Goal: Navigation & Orientation: Find specific page/section

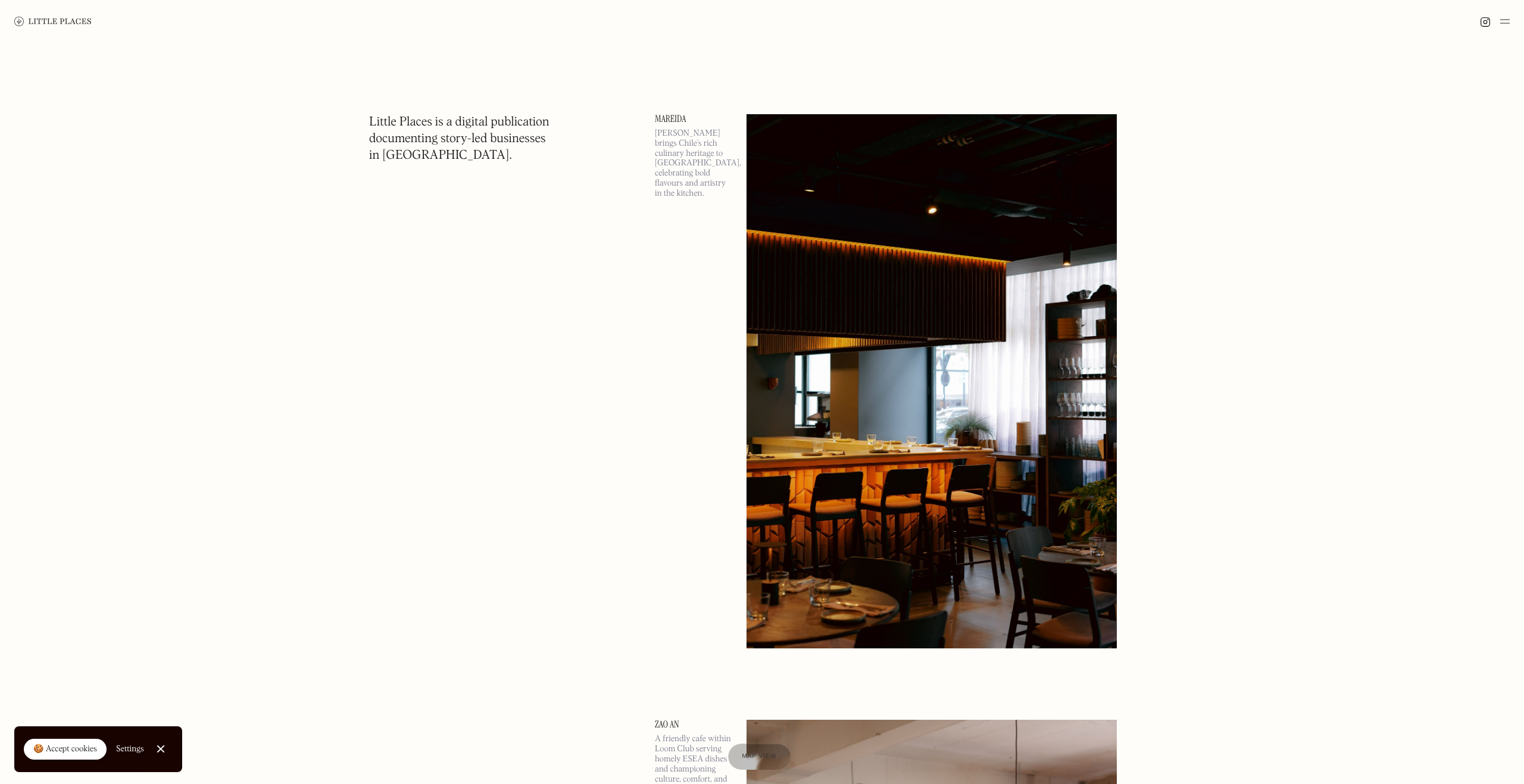
click at [669, 121] on link "Mareida" at bounding box center [694, 120] width 78 height 10
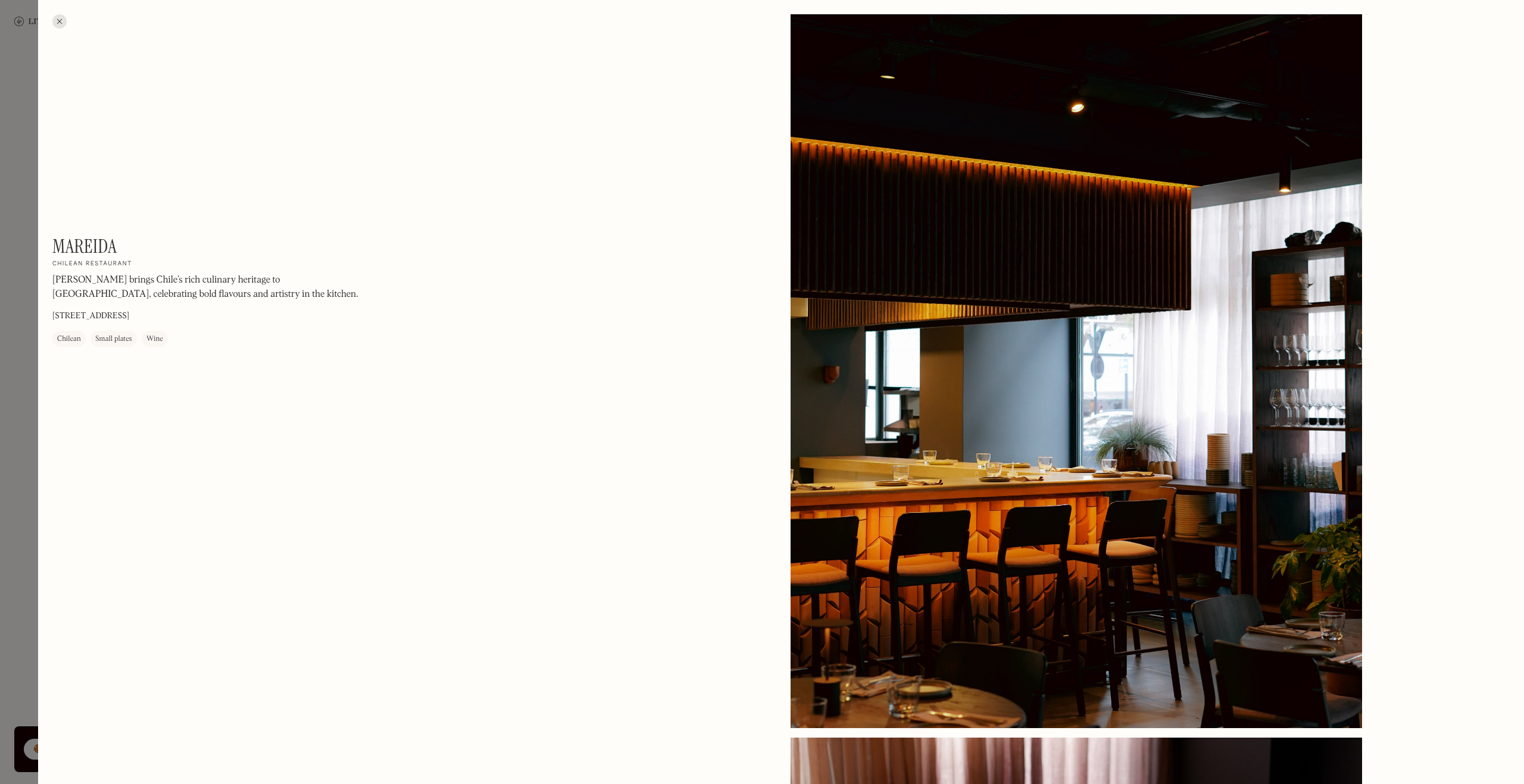
click at [64, 22] on div at bounding box center [60, 21] width 14 height 14
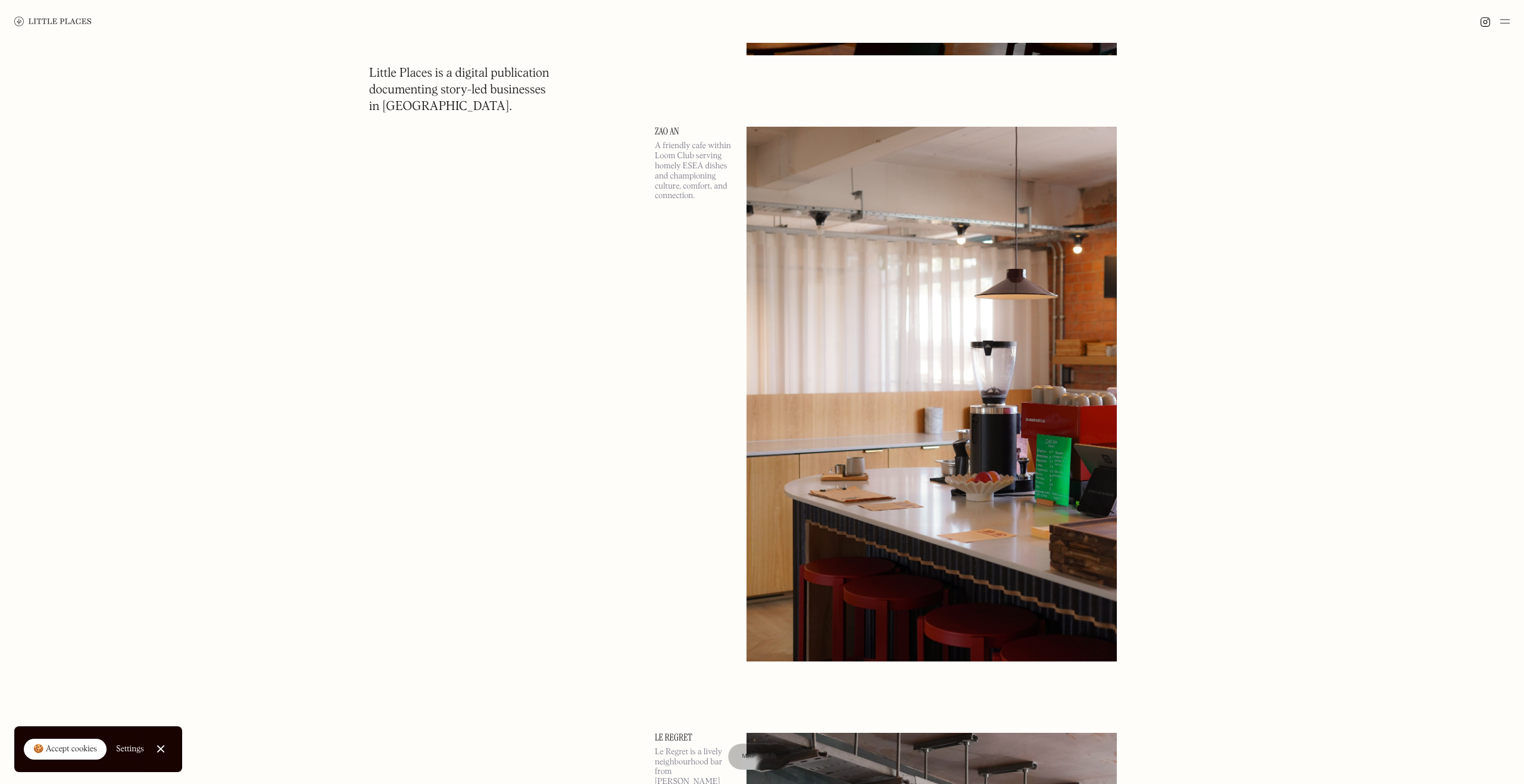
scroll to position [586, 0]
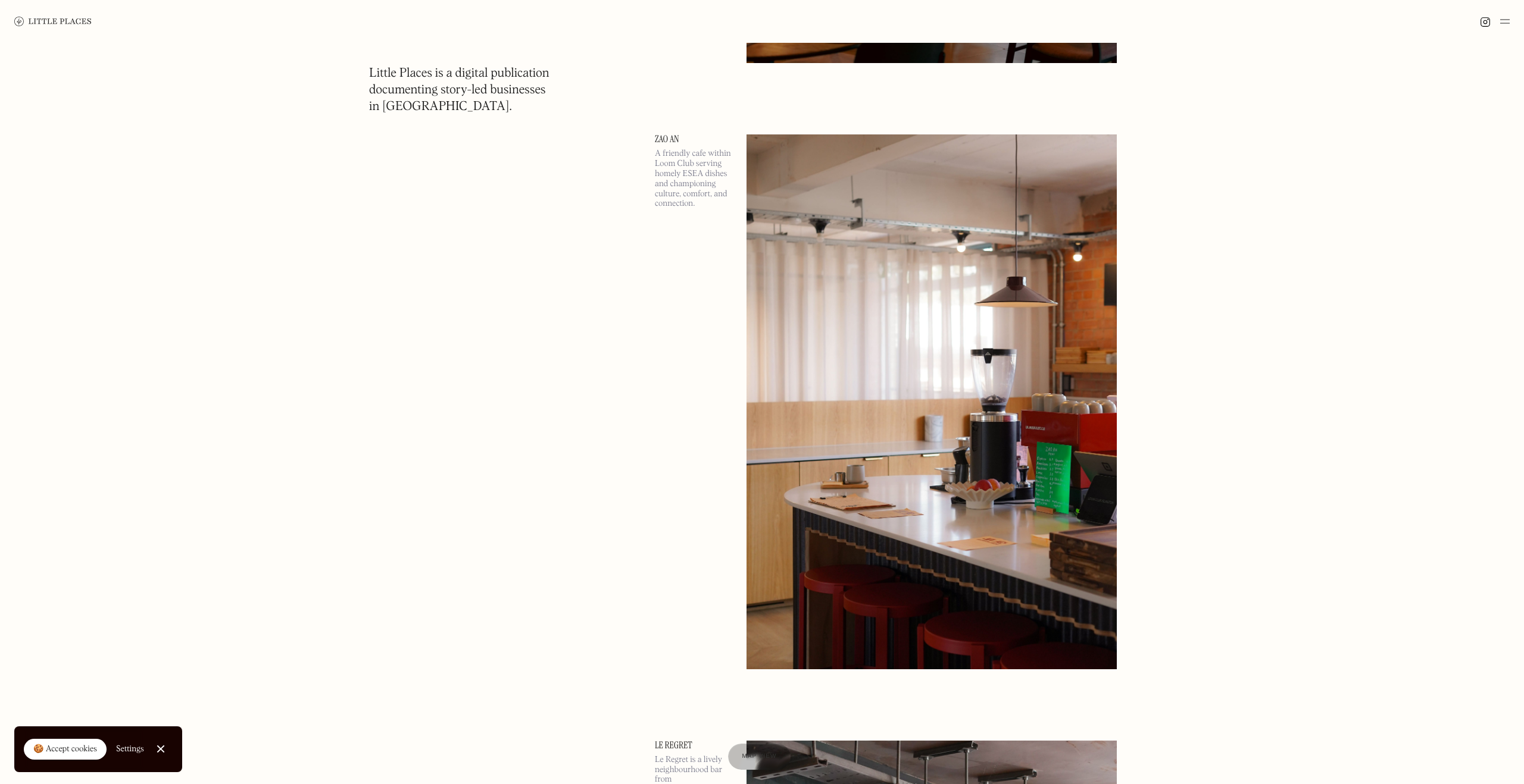
click at [676, 141] on link "Zao An" at bounding box center [694, 140] width 78 height 10
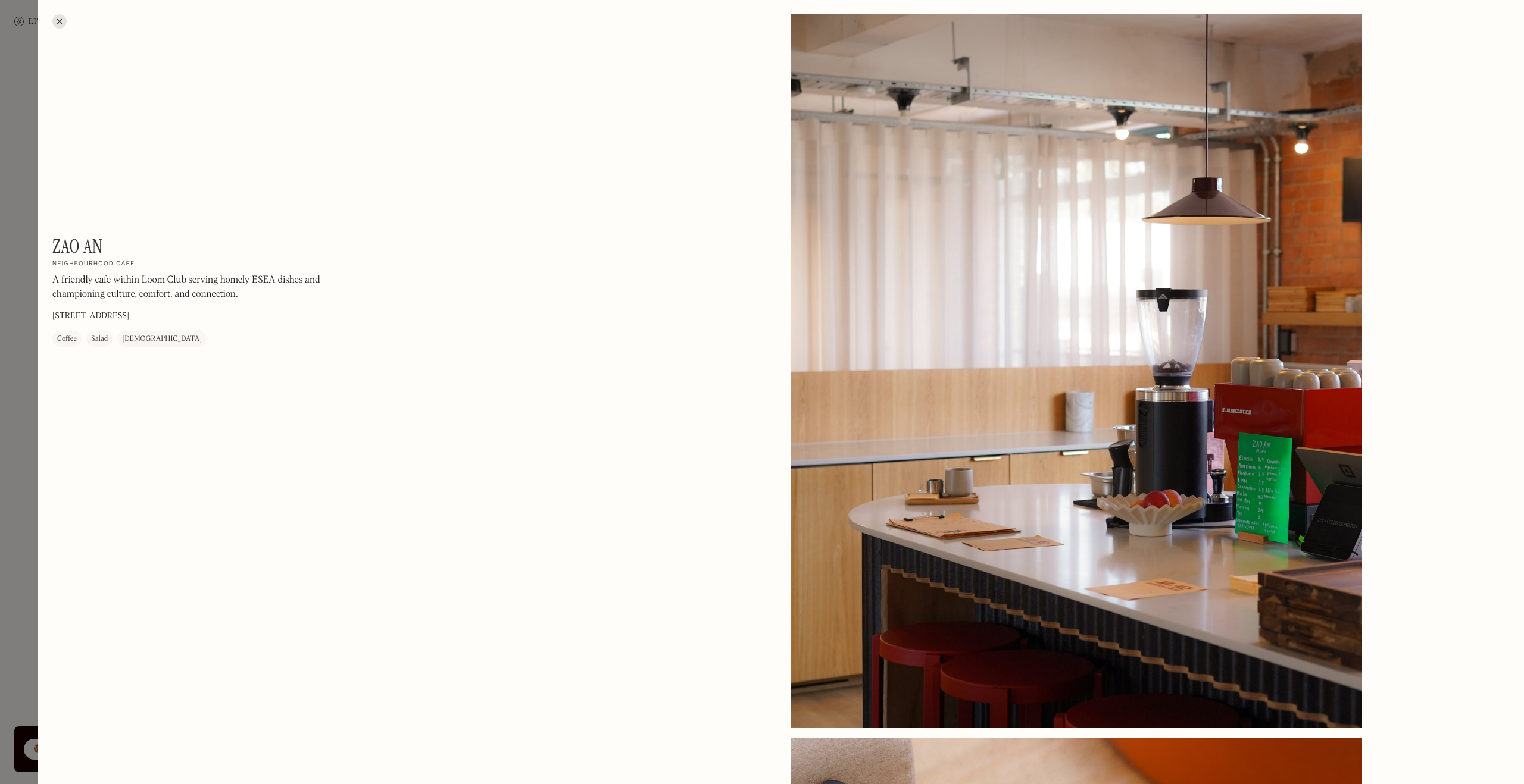
click at [58, 24] on div at bounding box center [60, 21] width 14 height 14
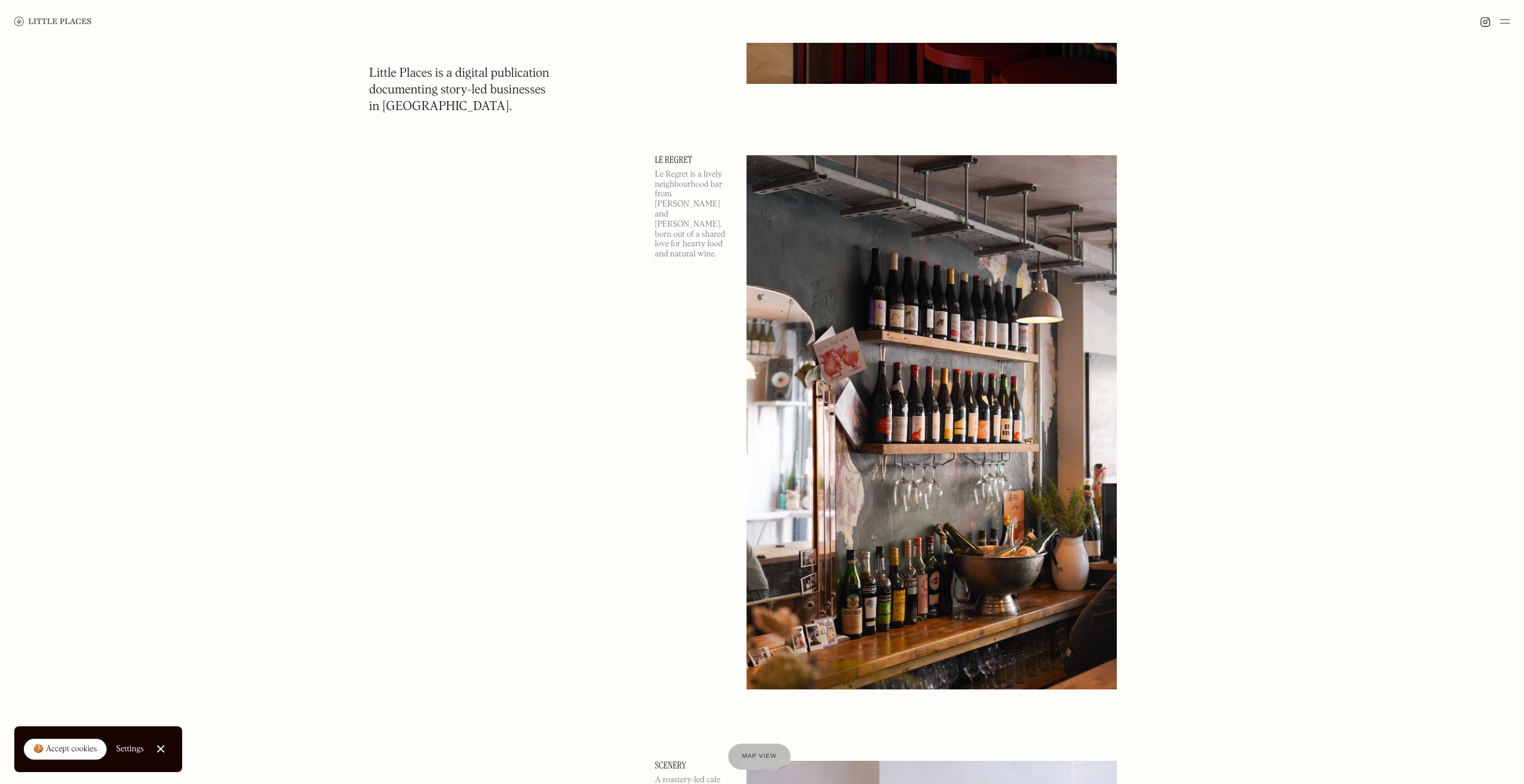
scroll to position [1167, 0]
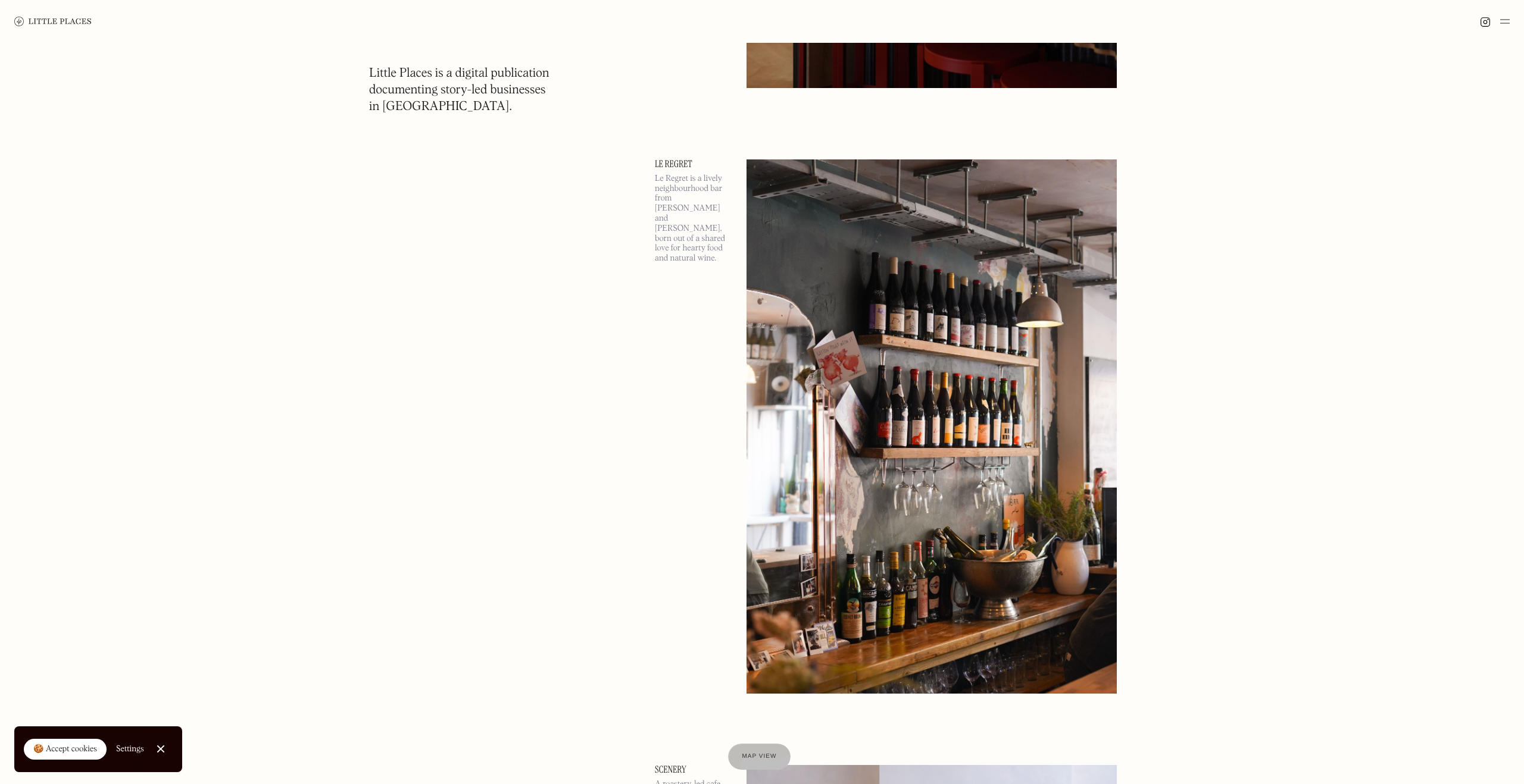
click at [664, 163] on link "Le Regret" at bounding box center [694, 165] width 78 height 10
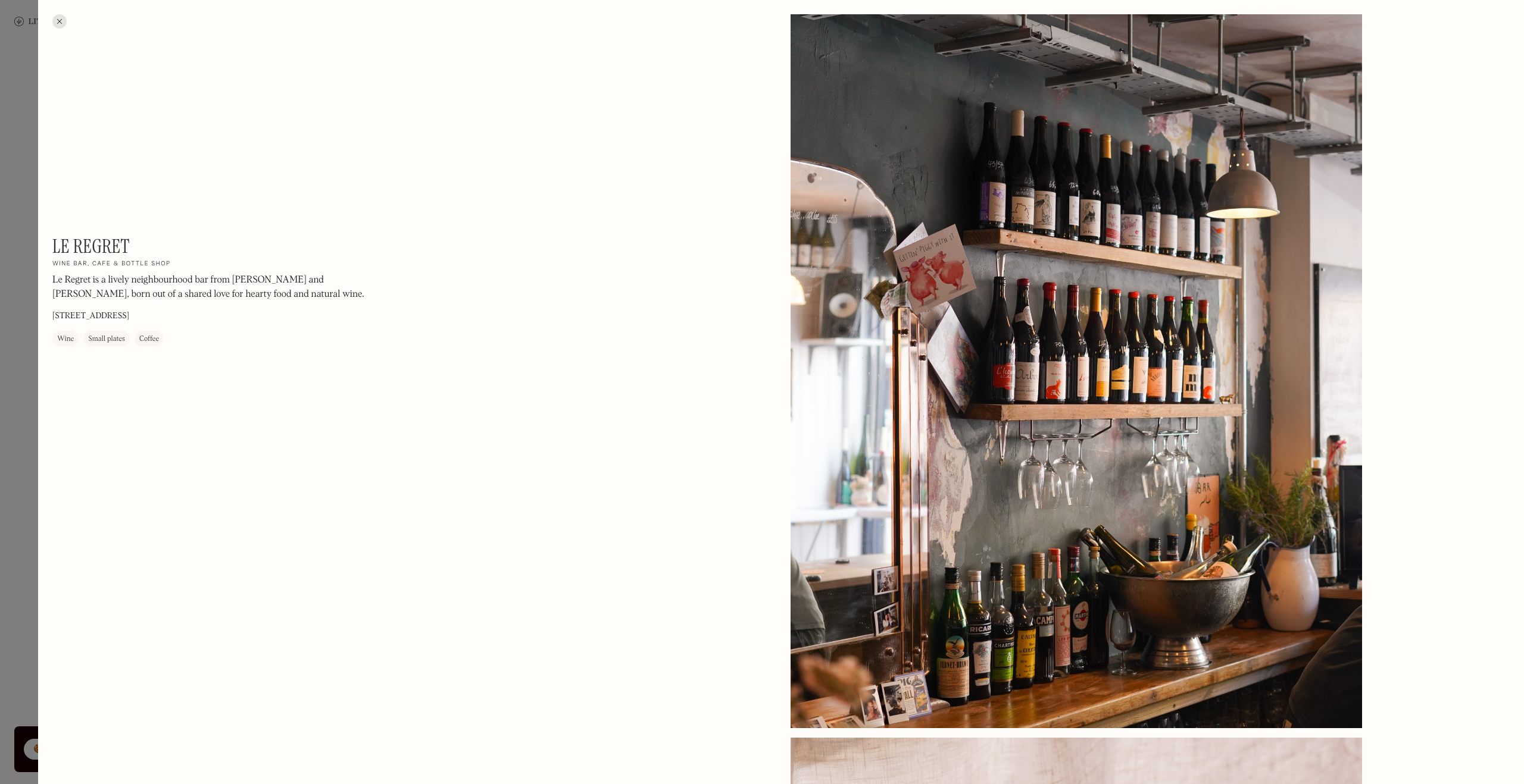
click at [61, 26] on div at bounding box center [60, 21] width 14 height 14
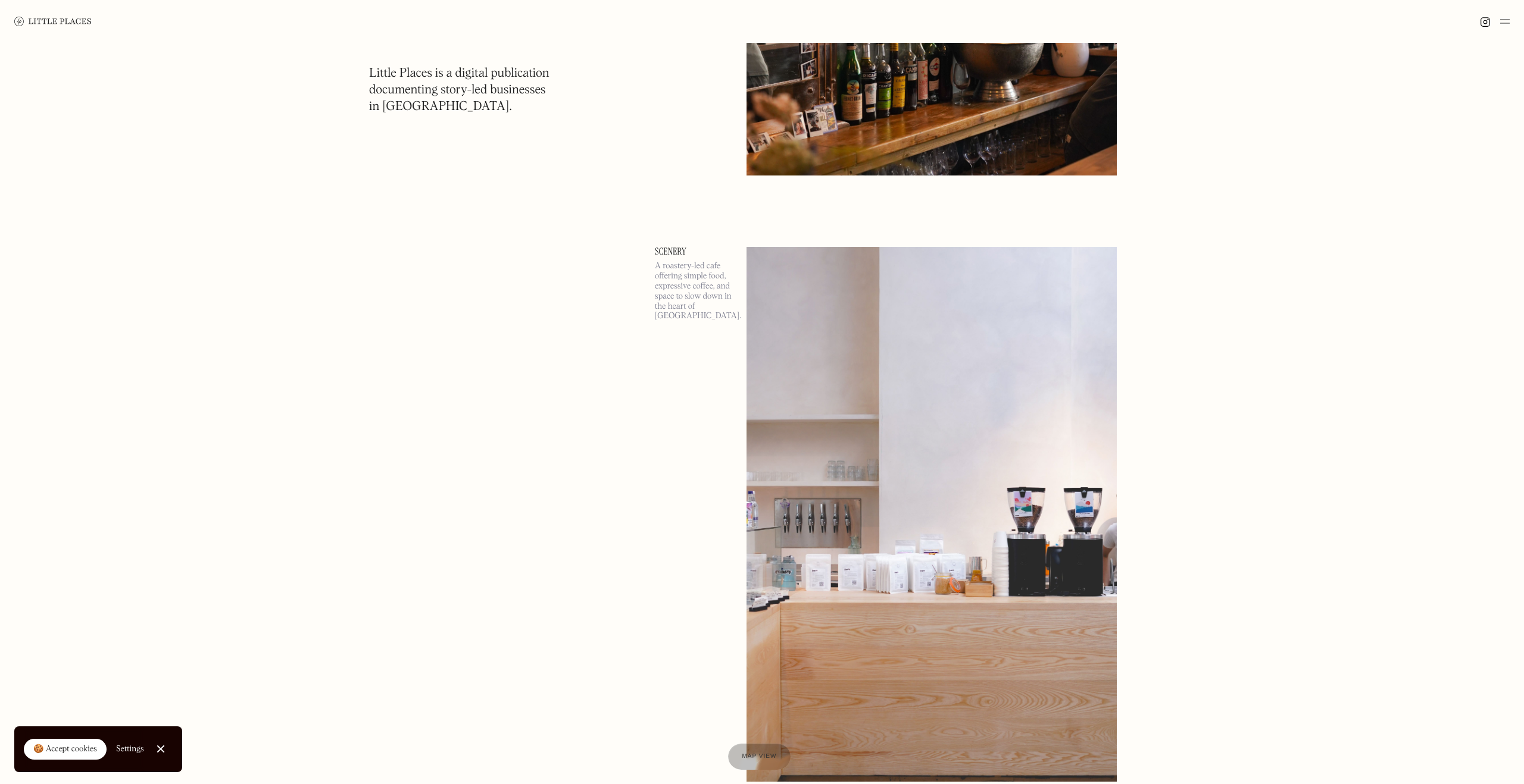
scroll to position [1687, 0]
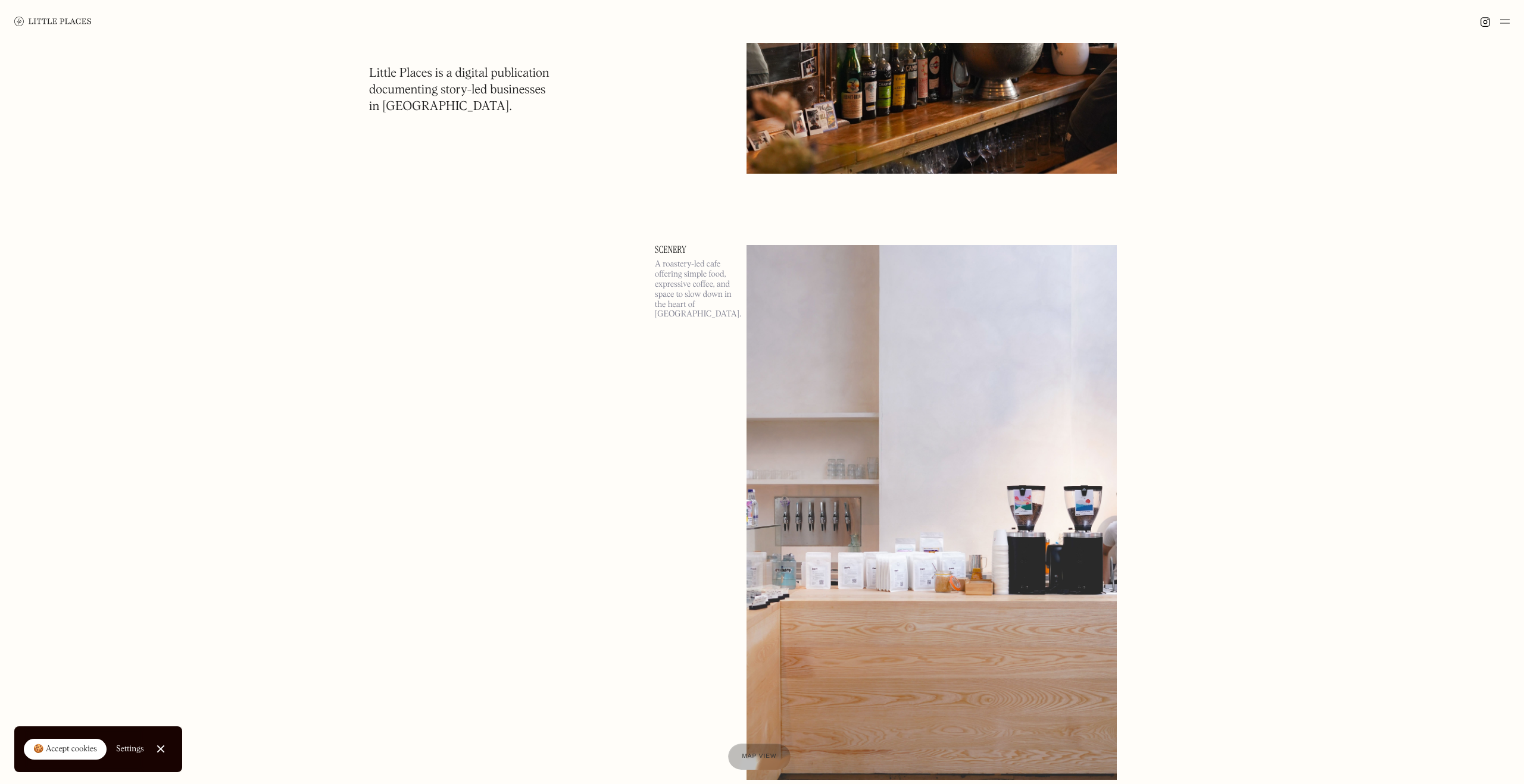
click at [692, 285] on p "A roastery-led cafe offering simple food, expressive coffee, and space to slow …" at bounding box center [694, 289] width 78 height 60
click at [680, 251] on link "Scenery" at bounding box center [694, 250] width 78 height 10
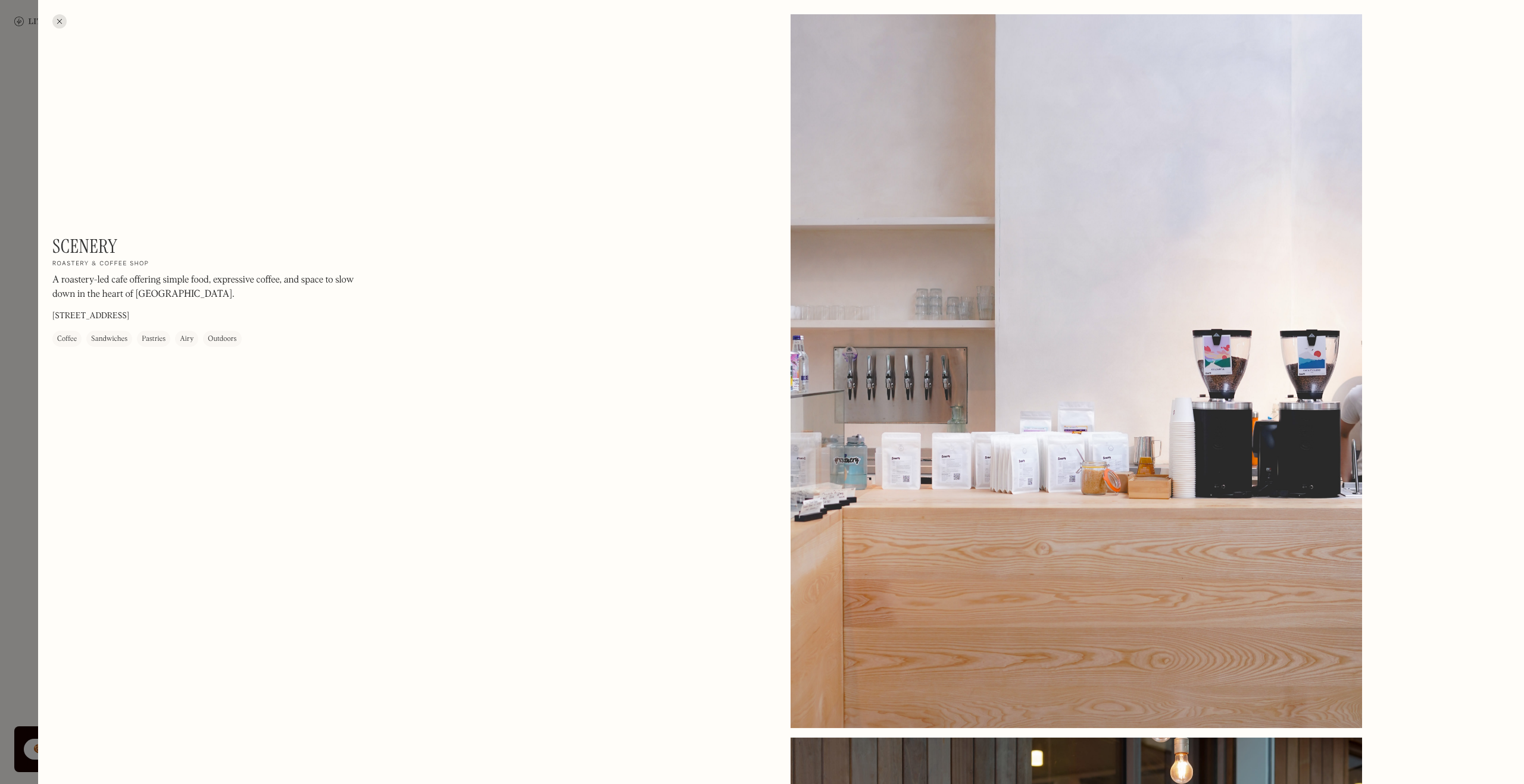
click at [60, 26] on div at bounding box center [60, 21] width 14 height 14
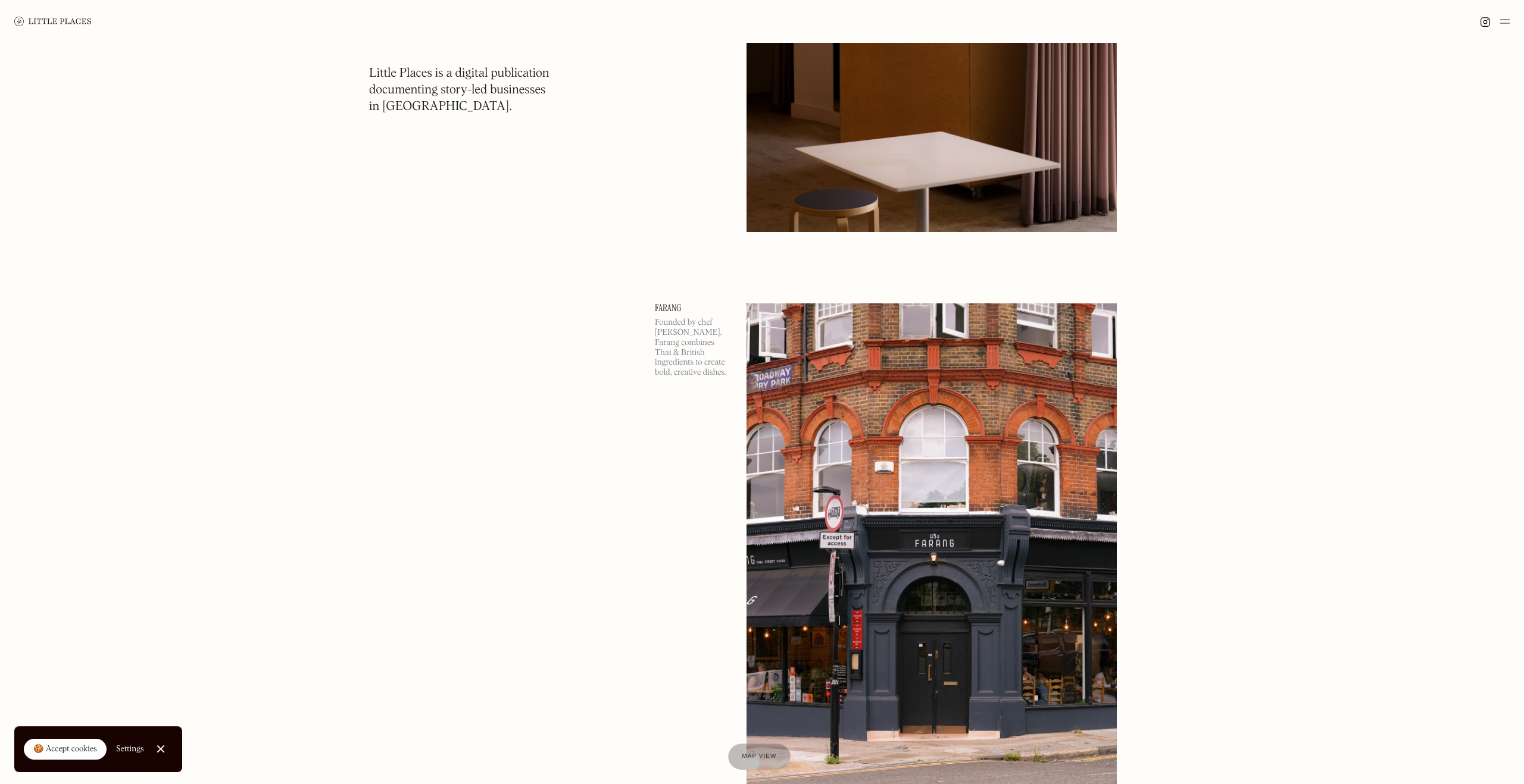
scroll to position [2843, 0]
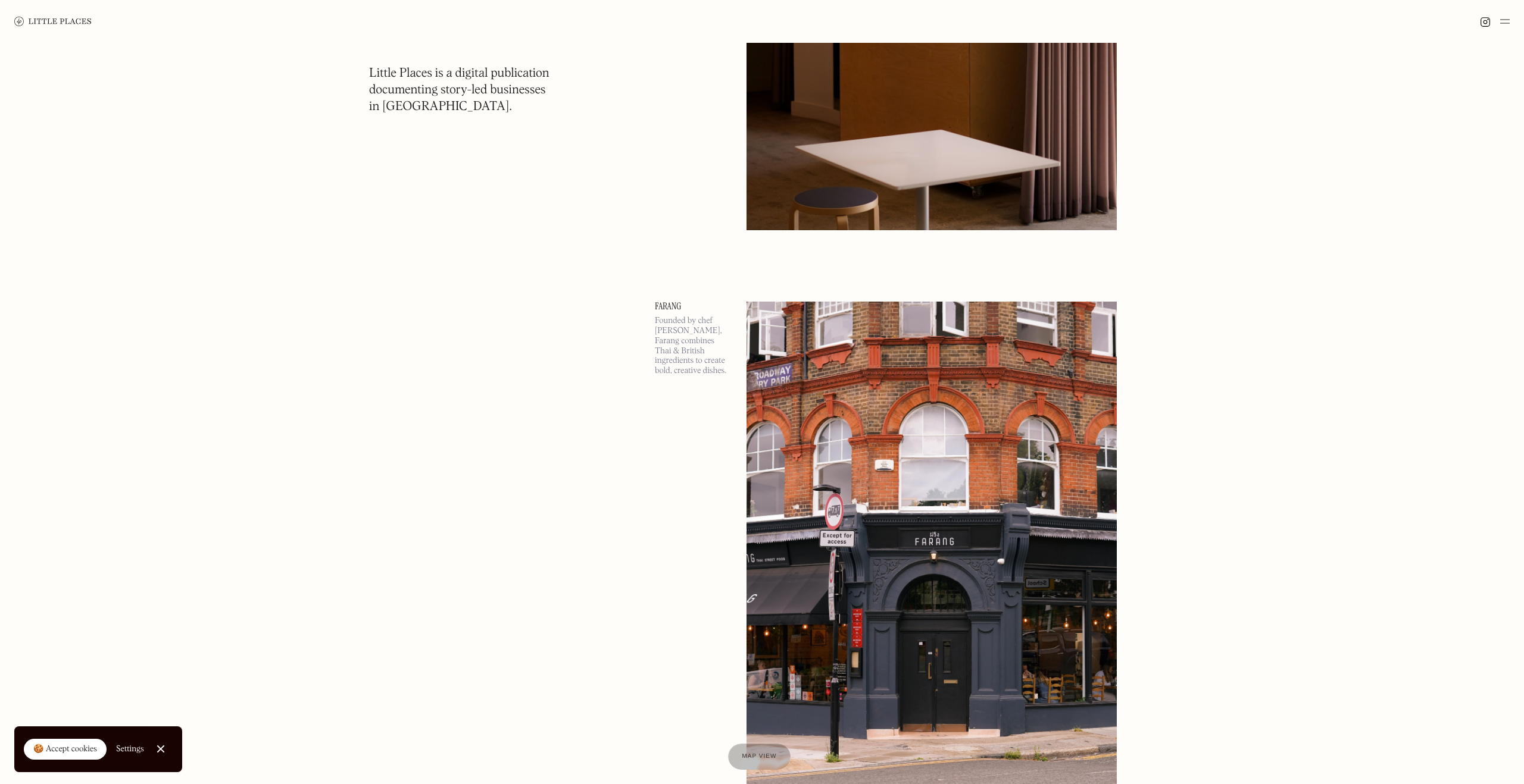
click at [662, 309] on link "Farang" at bounding box center [694, 306] width 78 height 10
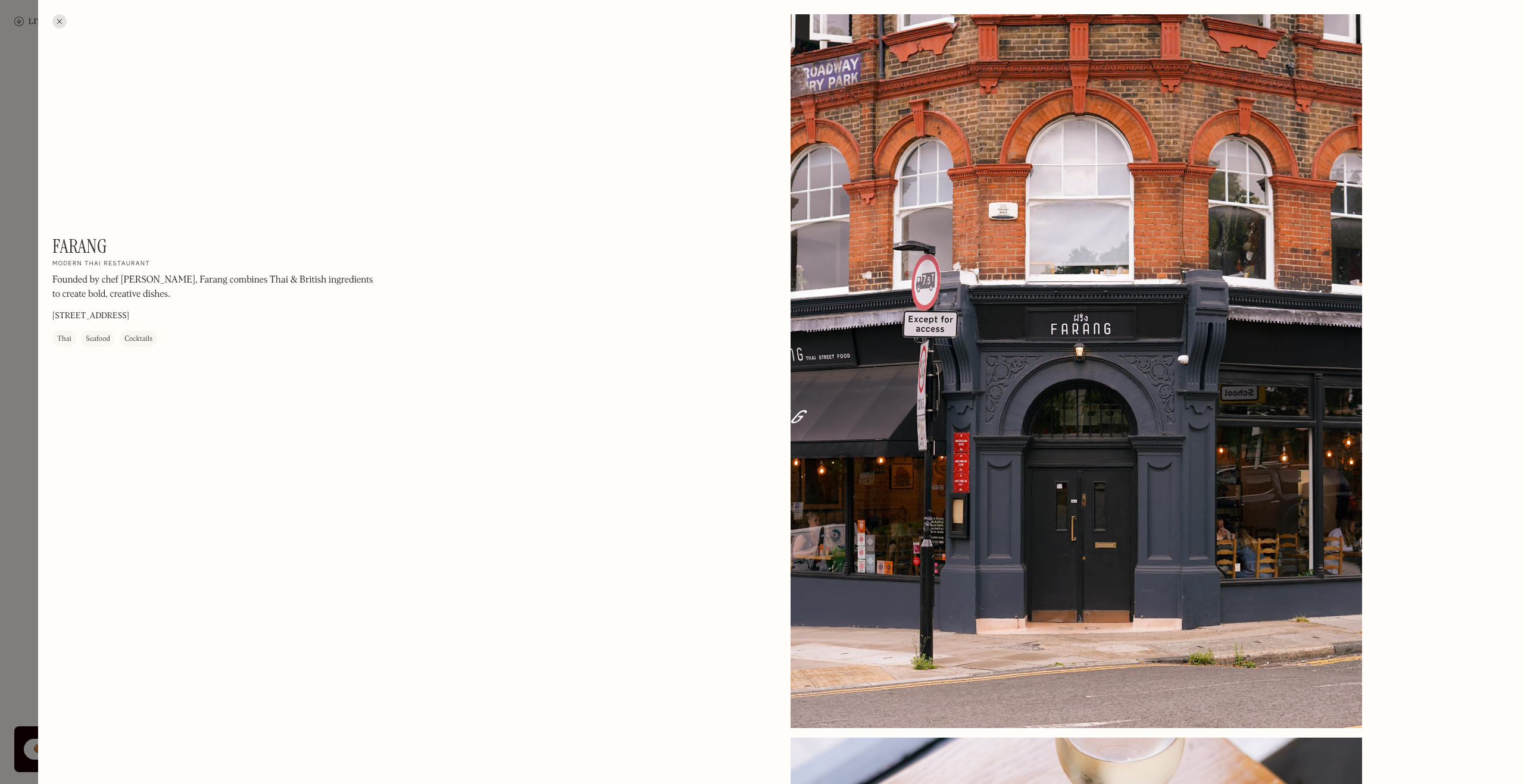
click at [64, 20] on div at bounding box center [60, 21] width 14 height 14
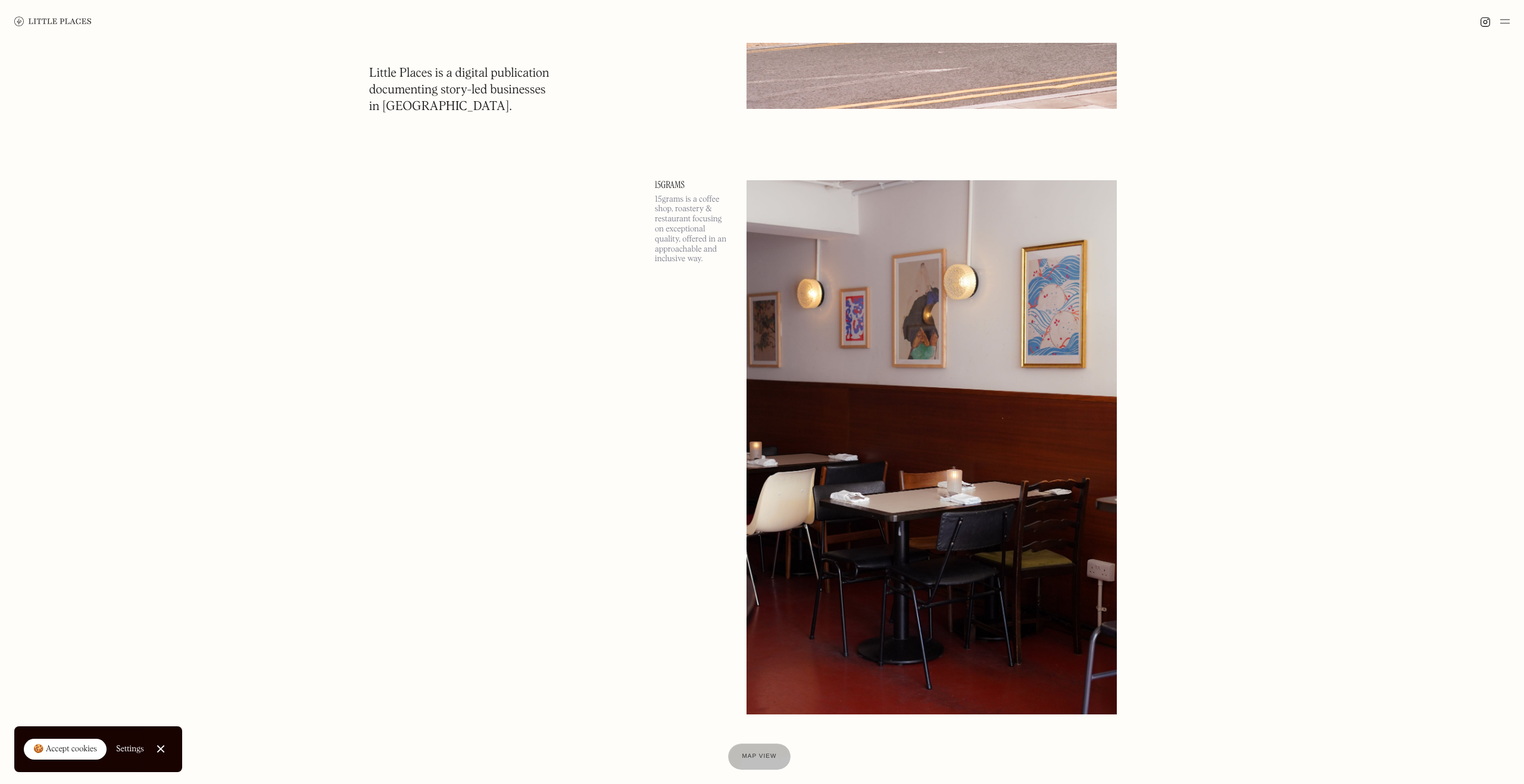
scroll to position [3564, 0]
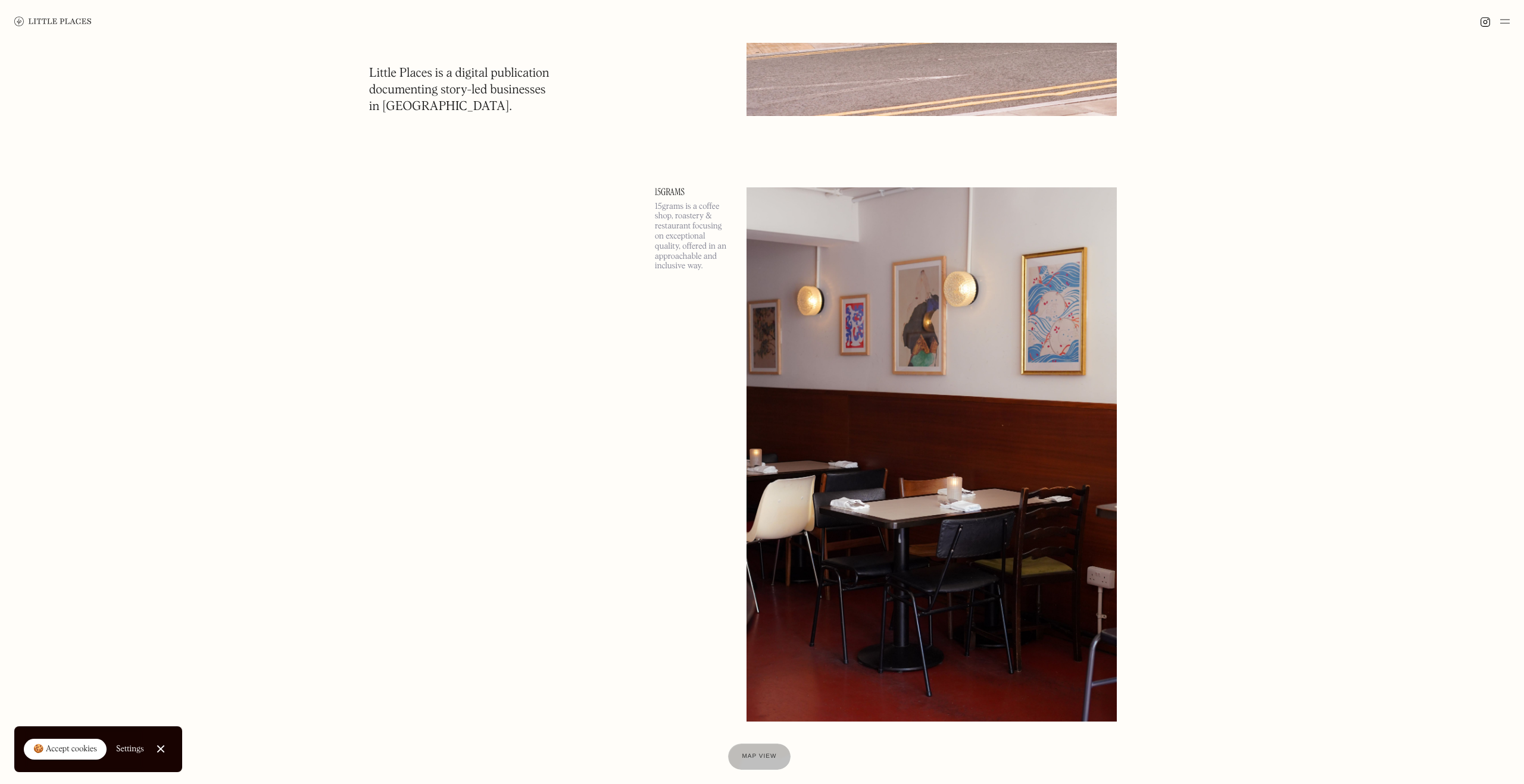
click at [676, 193] on link "15grams" at bounding box center [694, 193] width 78 height 10
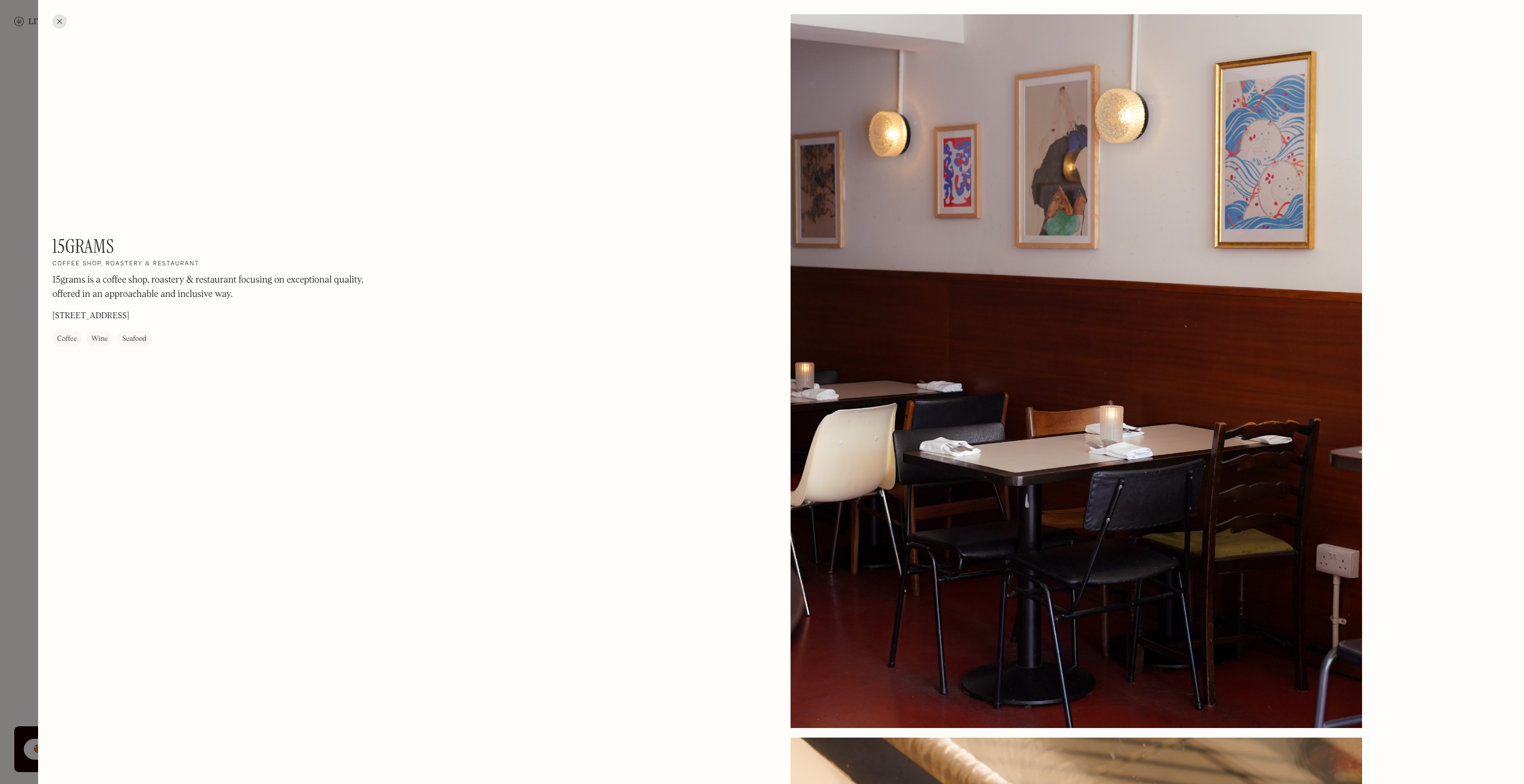
click at [58, 24] on div at bounding box center [60, 21] width 14 height 14
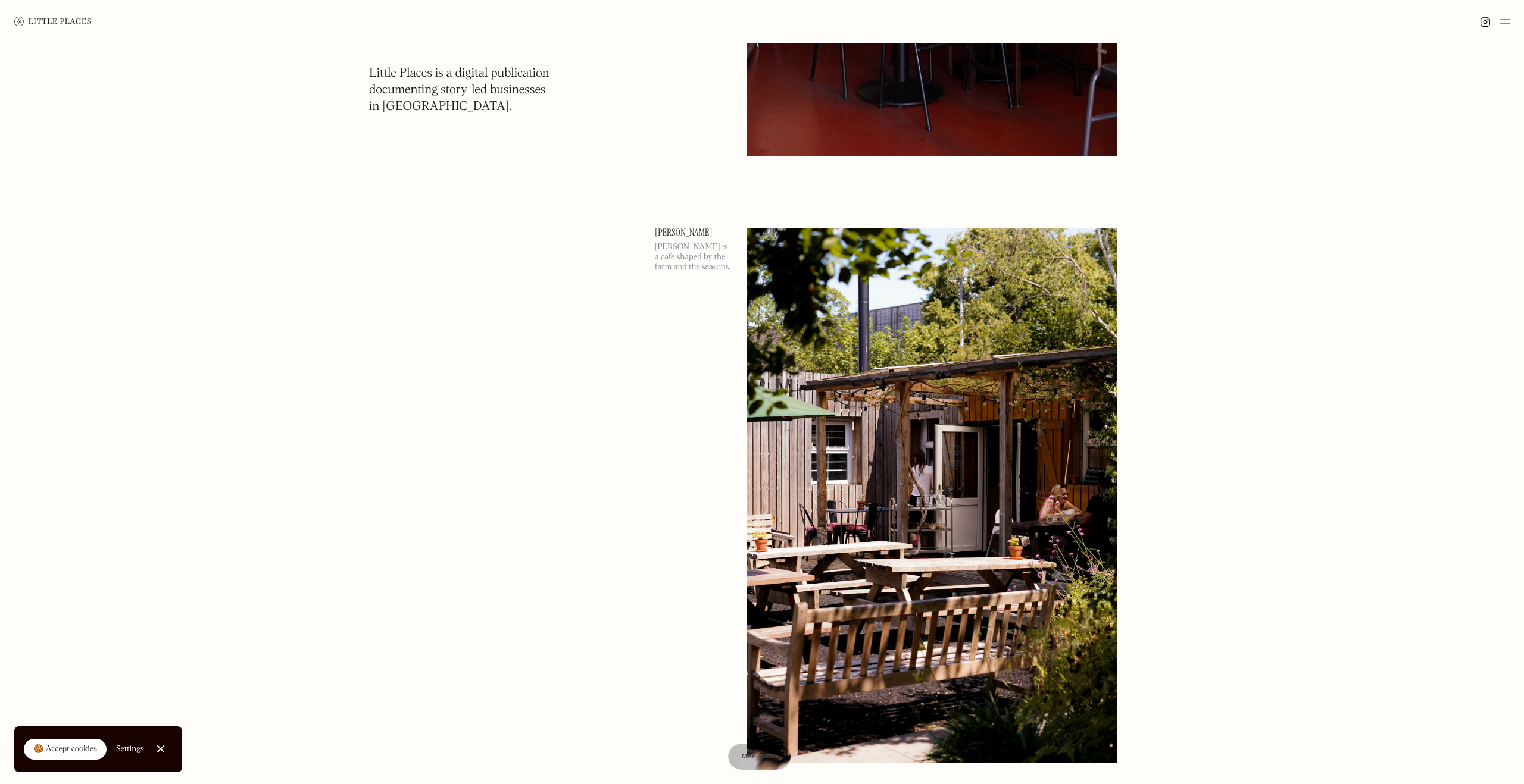
scroll to position [4123, 0]
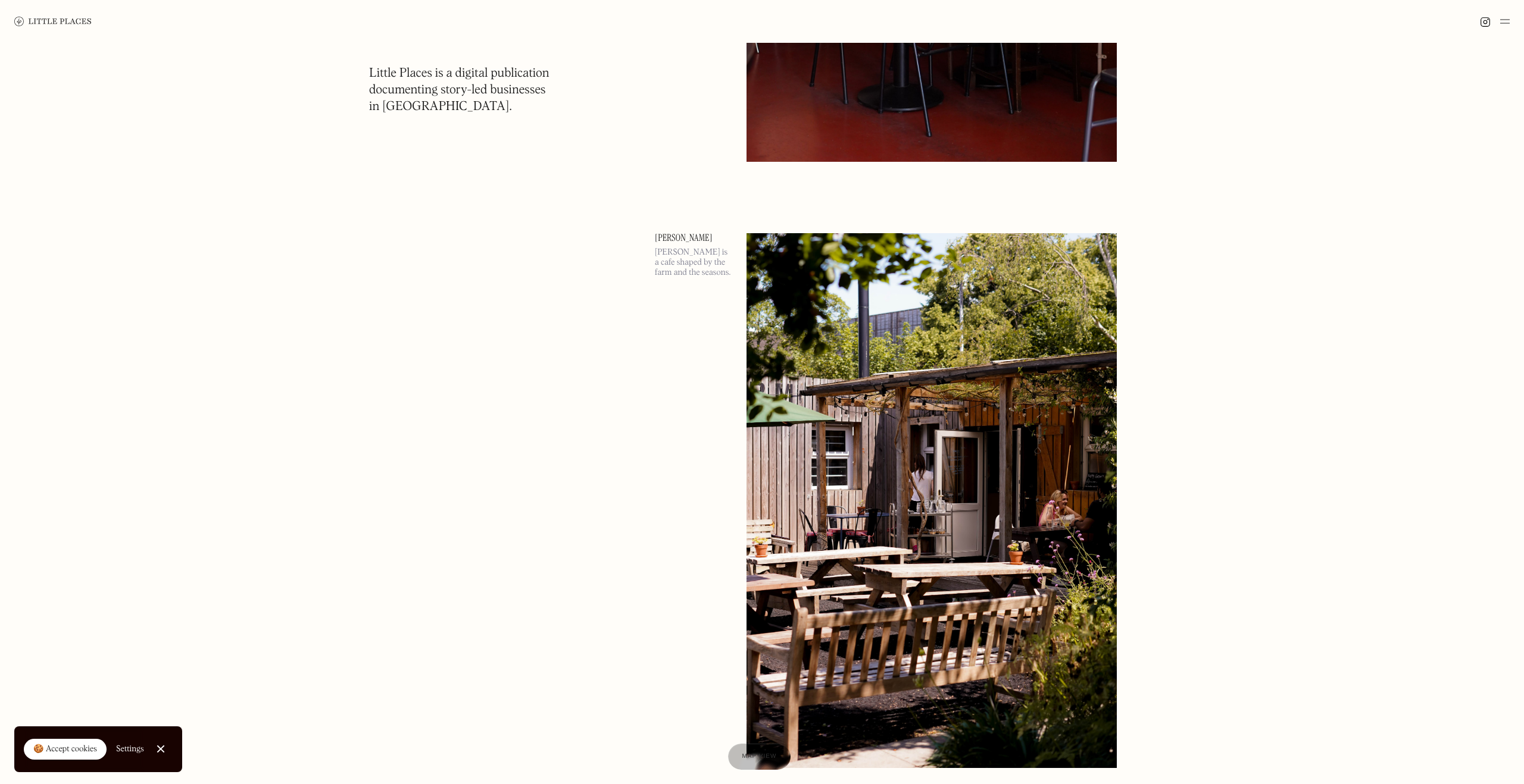
click at [672, 235] on link "[PERSON_NAME]" at bounding box center [694, 238] width 78 height 10
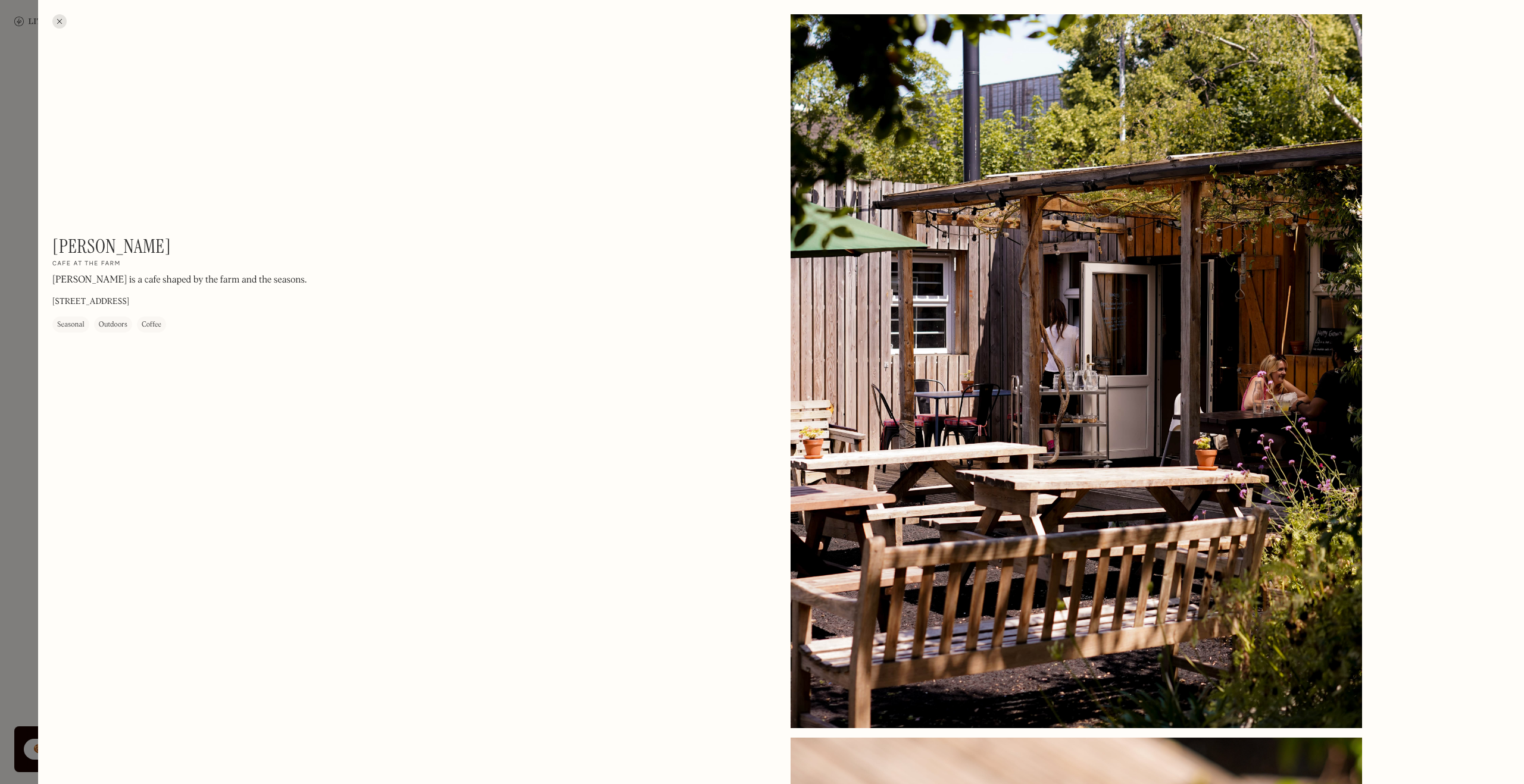
click at [61, 25] on div at bounding box center [60, 21] width 14 height 14
